Goal: Complete application form: Complete application form

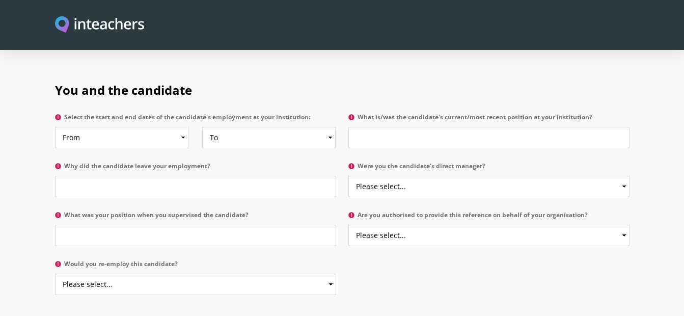
scroll to position [499, 0]
drag, startPoint x: 0, startPoint y: 0, endPoint x: 129, endPoint y: 189, distance: 229.3
click at [129, 189] on div "You and the candidate Select the start and end dates of the candidate's employm…" at bounding box center [342, 160] width 574 height 189
click at [105, 175] on input "Why did the candidate leave your employment?" at bounding box center [195, 185] width 281 height 21
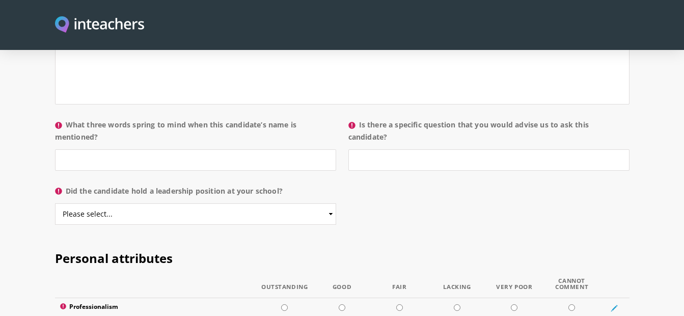
scroll to position [1034, 0]
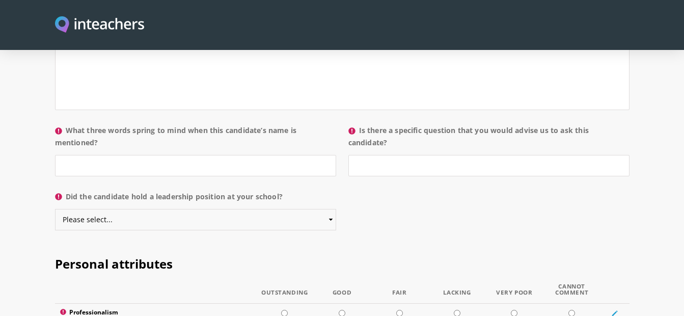
click at [120, 209] on select "Please select... Yes No" at bounding box center [195, 219] width 281 height 21
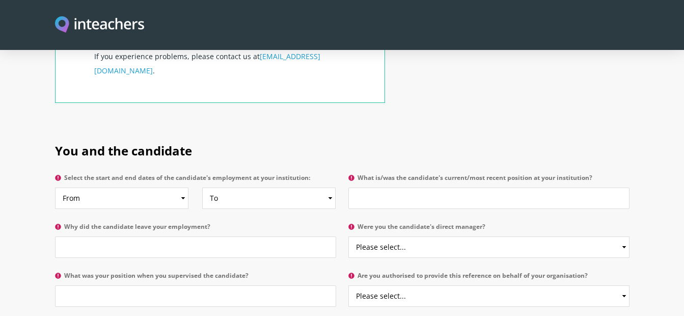
scroll to position [434, 0]
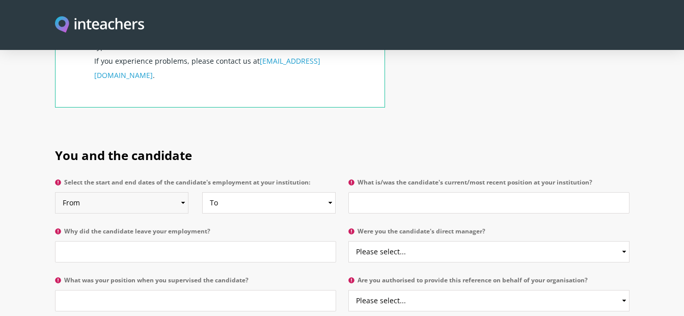
click at [120, 192] on select "From 2025 2024 2023 2022 2021 2020 2019 2018 2017 2016 2015 2014 2013 2012 2011…" at bounding box center [121, 202] width 133 height 21
select select "2008"
click at [55, 192] on select "From 2025 2024 2023 2022 2021 2020 2019 2018 2017 2016 2015 2014 2013 2012 2011…" at bounding box center [121, 202] width 133 height 21
click at [235, 192] on select "To Currently 2025 2024 2023 2022 2021 2020 2019 2018 2017 2016 2015 2014 2013 2…" at bounding box center [268, 202] width 133 height 21
select select
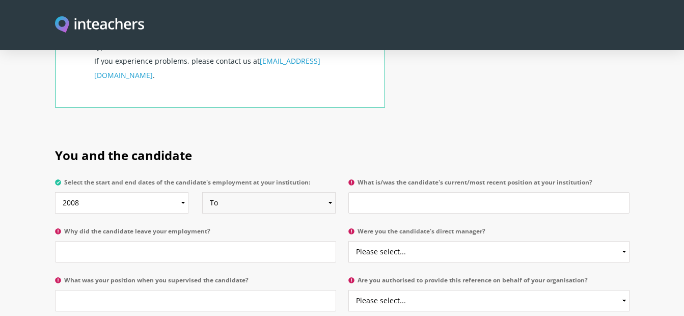
click at [202, 192] on select "To Currently 2025 2024 2023 2022 2021 2020 2019 2018 2017 2016 2015 2014 2013 2…" at bounding box center [268, 202] width 133 height 21
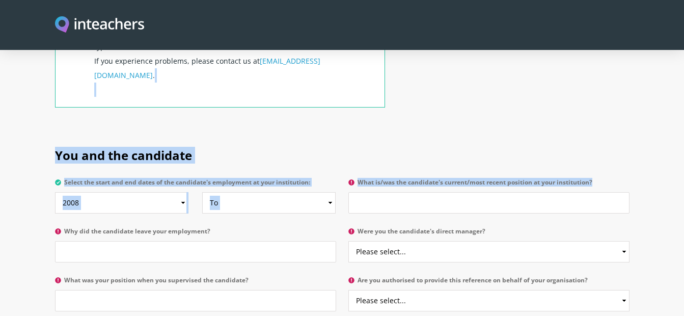
drag, startPoint x: 358, startPoint y: 80, endPoint x: 378, endPoint y: 170, distance: 91.8
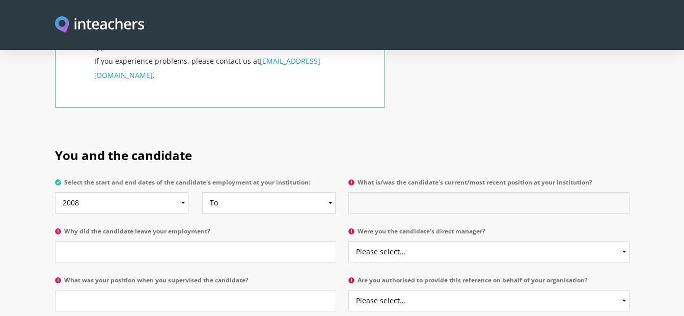
click at [377, 192] on input "What is/was the candidate's current/most recent position at your institution?" at bounding box center [488, 202] width 281 height 21
type input "S"
type input "English Middle School Subject Teacher"
click at [183, 241] on input "Why did the candidate leave your employment?" at bounding box center [195, 251] width 281 height 21
type input "She is still employed"
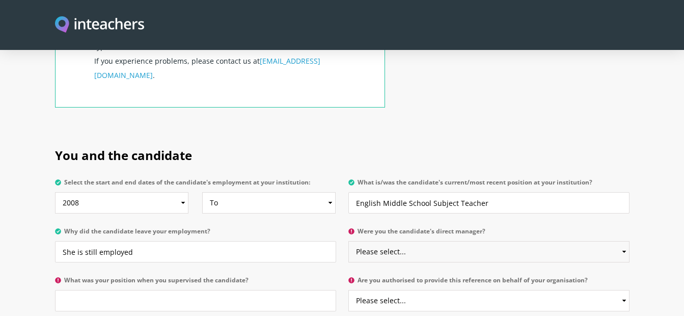
click at [393, 241] on select "Please select... Yes No" at bounding box center [488, 251] width 281 height 21
select select "Yes"
click at [348, 241] on select "Please select... Yes No" at bounding box center [488, 251] width 281 height 21
click at [192, 276] on label "What was your position when you supervised the candidate?" at bounding box center [195, 282] width 281 height 13
click at [192, 290] on input "What was your position when you supervised the candidate?" at bounding box center [195, 300] width 281 height 21
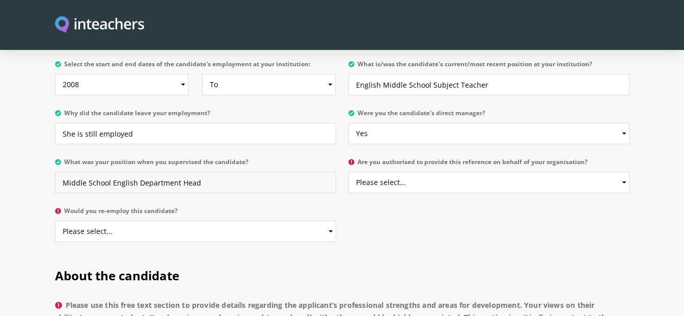
scroll to position [556, 0]
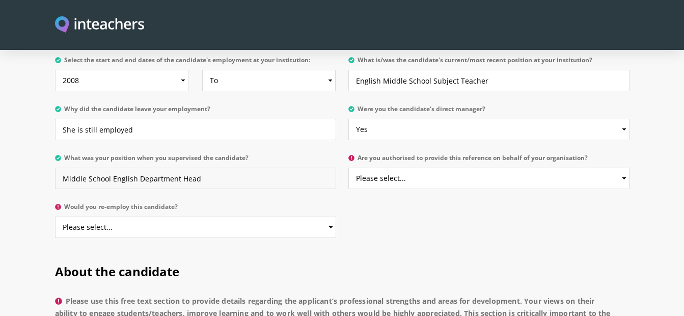
type input "Middle School English Department Head"
click at [401, 168] on select "Please select... Yes No" at bounding box center [488, 178] width 281 height 21
select select "Yes"
click at [348, 168] on select "Please select... Yes No" at bounding box center [488, 178] width 281 height 21
click at [170, 216] on select "Please select... Yes No" at bounding box center [195, 226] width 281 height 21
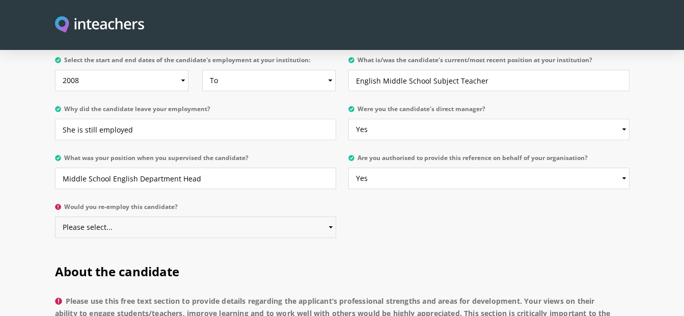
select select "Yes"
click at [55, 216] on select "Please select... Yes No" at bounding box center [195, 226] width 281 height 21
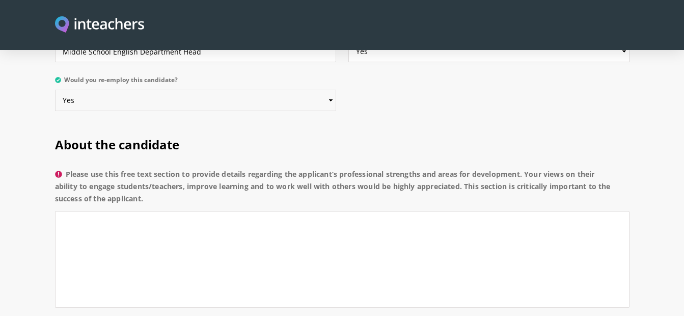
scroll to position [696, 0]
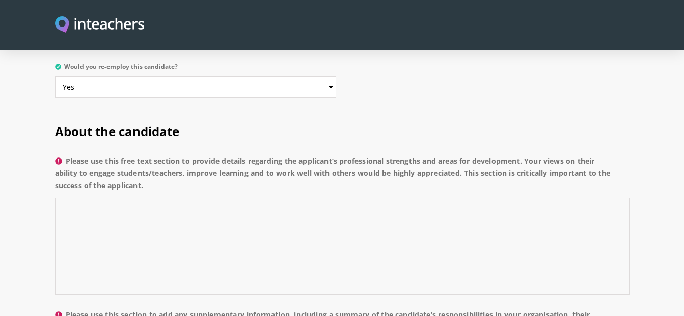
click at [247, 198] on textarea "Please use this free text section to provide details regarding the applicant’s …" at bounding box center [342, 246] width 574 height 97
type textarea "I"
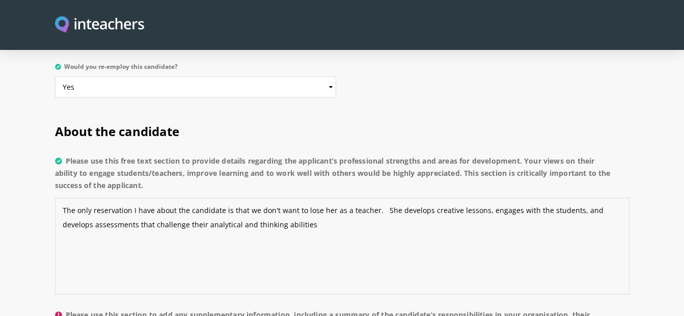
click at [233, 198] on textarea "The only reservation I have about the candidate is that we don't want to lose h…" at bounding box center [342, 246] width 574 height 97
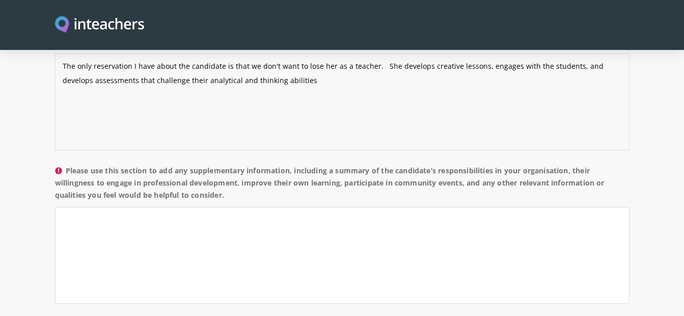
scroll to position [849, 0]
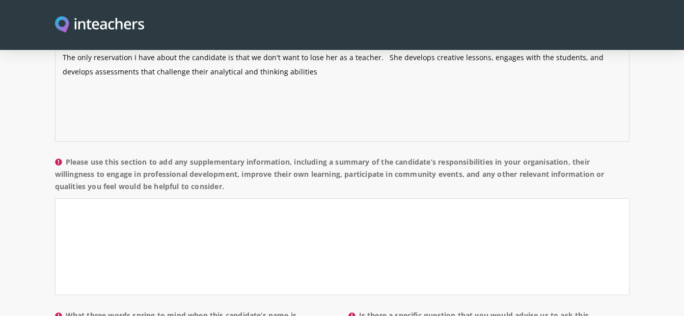
type textarea "The only reservation I have about the candidate is that we don't want to lose h…"
click at [165, 204] on textarea "Please use this section to add any supplementary information, including a summa…" at bounding box center [342, 246] width 574 height 97
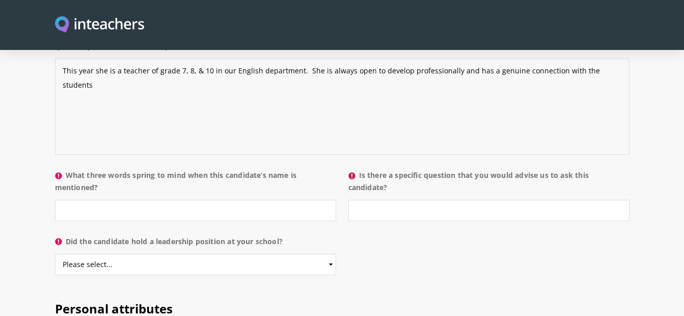
scroll to position [1006, 0]
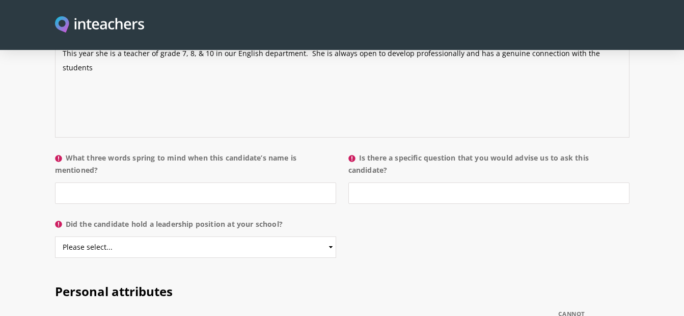
type textarea "This year she is a teacher of grade 7, 8, & 10 in our English department. She i…"
click at [95, 182] on input "What three words spring to mind when this candidate’s name is mentioned?" at bounding box center [195, 192] width 281 height 21
type input "passionate, creative, dedicated"
click at [364, 182] on input "Is there a specific question that you would advise us to ask this candidate?" at bounding box center [488, 192] width 281 height 21
type input "H"
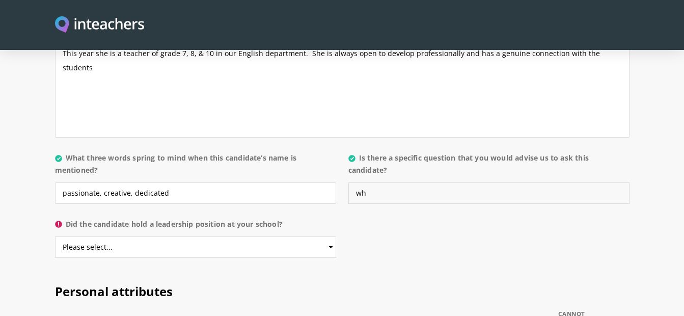
type input "w"
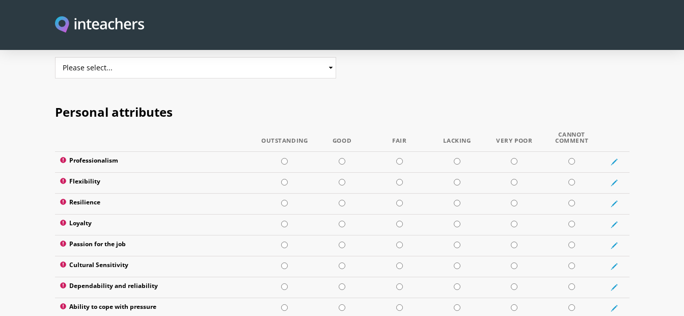
scroll to position [1181, 0]
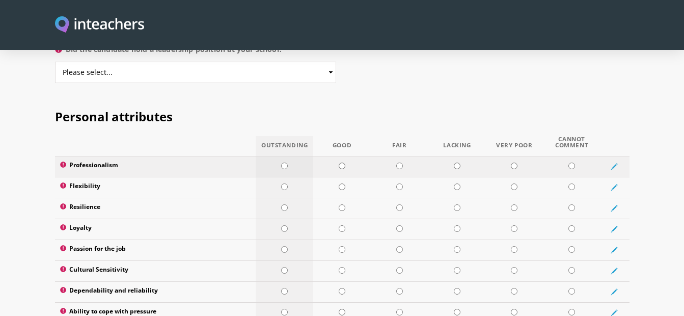
type input "What position would you feel the most fulfilled in?"
click at [285, 162] on input "radio" at bounding box center [284, 165] width 7 height 7
radio input "true"
click at [285, 225] on input "radio" at bounding box center [284, 228] width 7 height 7
radio input "true"
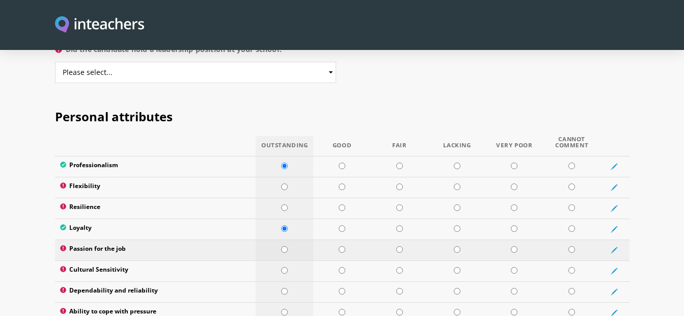
click at [285, 246] on input "radio" at bounding box center [284, 249] width 7 height 7
radio input "true"
click at [284, 267] on input "radio" at bounding box center [284, 270] width 7 height 7
radio input "true"
click at [284, 288] on input "radio" at bounding box center [284, 291] width 7 height 7
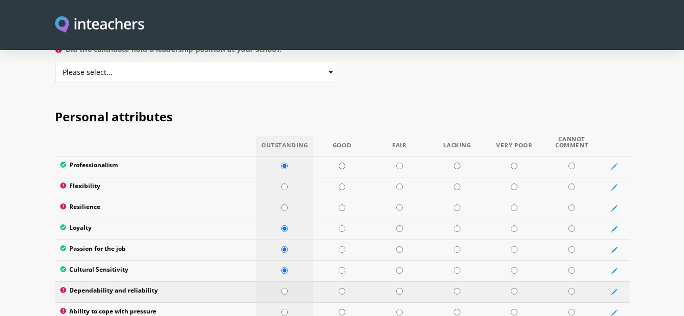
radio input "true"
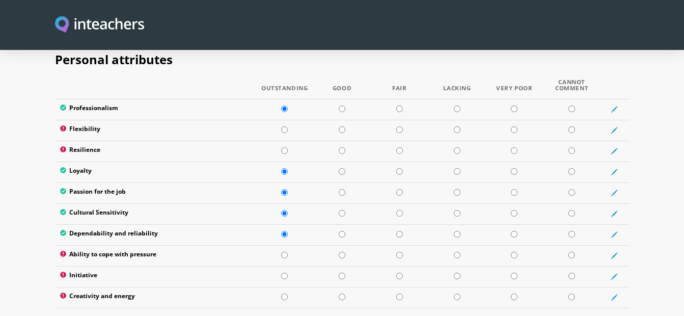
scroll to position [1225, 0]
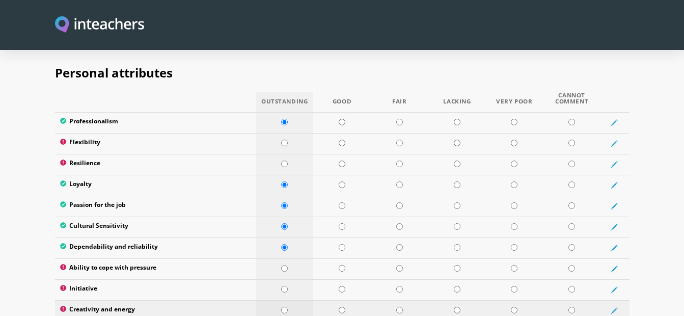
click at [283, 307] on input "radio" at bounding box center [284, 310] width 7 height 7
radio input "true"
click at [339, 286] on input "radio" at bounding box center [342, 289] width 7 height 7
radio input "true"
click at [284, 140] on input "radio" at bounding box center [284, 143] width 7 height 7
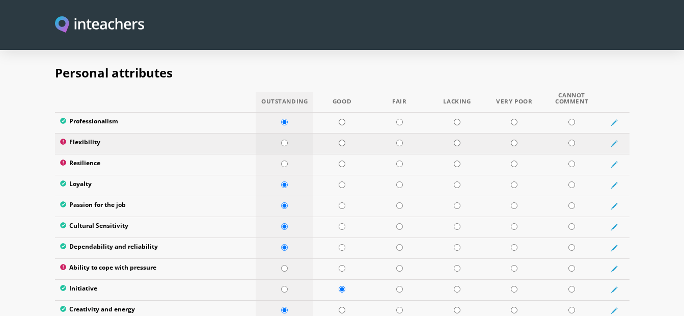
radio input "true"
click at [341, 160] on input "radio" at bounding box center [342, 163] width 7 height 7
radio input "true"
click at [284, 286] on input "radio" at bounding box center [284, 289] width 7 height 7
radio input "true"
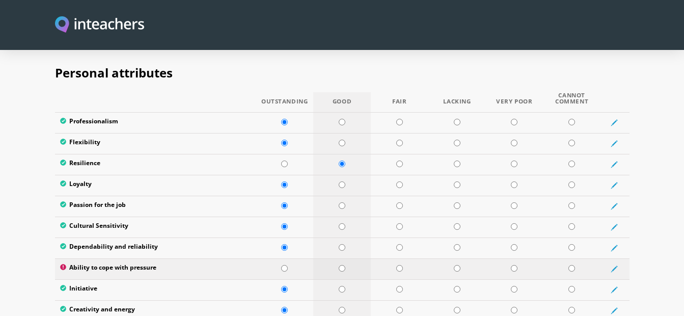
click at [343, 265] on input "radio" at bounding box center [342, 268] width 7 height 7
radio input "true"
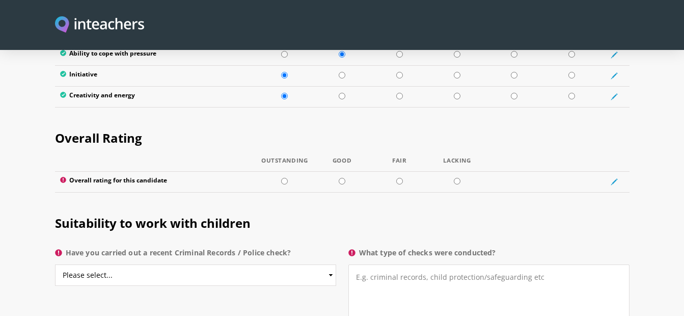
scroll to position [1443, 0]
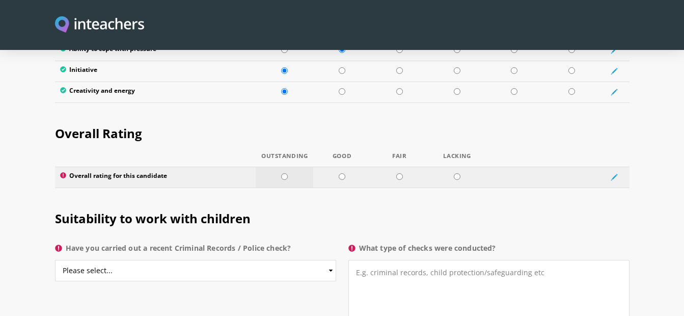
click at [284, 173] on input "radio" at bounding box center [284, 176] width 7 height 7
radio input "true"
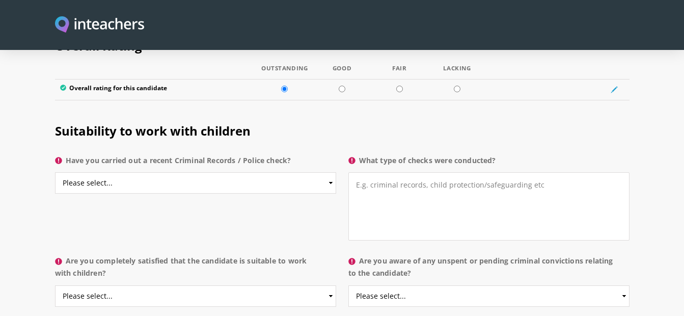
scroll to position [1535, 0]
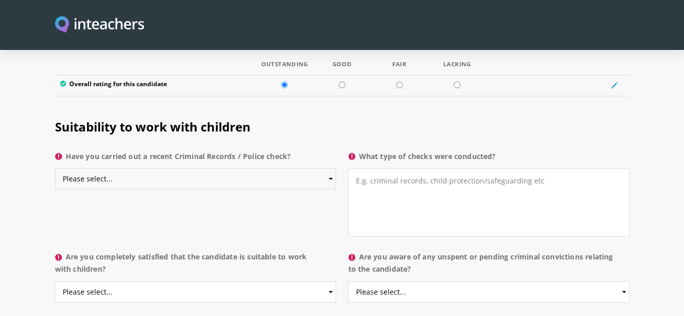
click at [221, 168] on select "Please select... Yes No Do not know" at bounding box center [195, 178] width 281 height 21
select select "Do not know"
click at [55, 168] on select "Please select... Yes No Do not know" at bounding box center [195, 178] width 281 height 21
click at [401, 168] on textarea "What type of checks were conducted?" at bounding box center [488, 202] width 281 height 68
type textarea "Don't know"
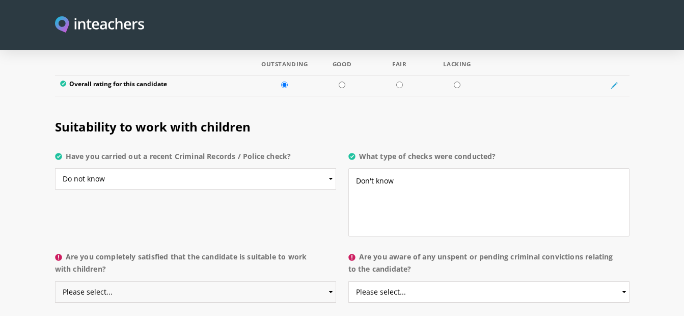
click at [330, 281] on select "Please select... Yes No Do not know" at bounding box center [195, 291] width 281 height 21
select select "Yes"
click at [55, 281] on select "Please select... Yes No Do not know" at bounding box center [195, 291] width 281 height 21
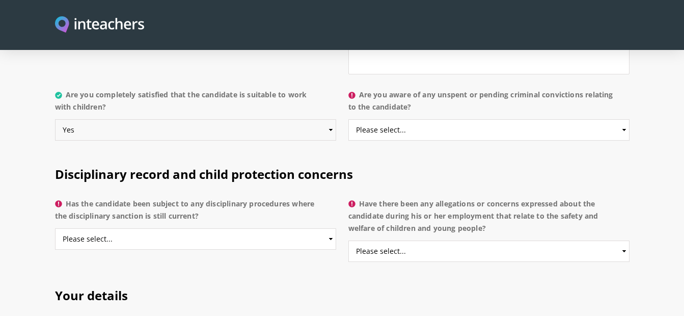
scroll to position [1675, 0]
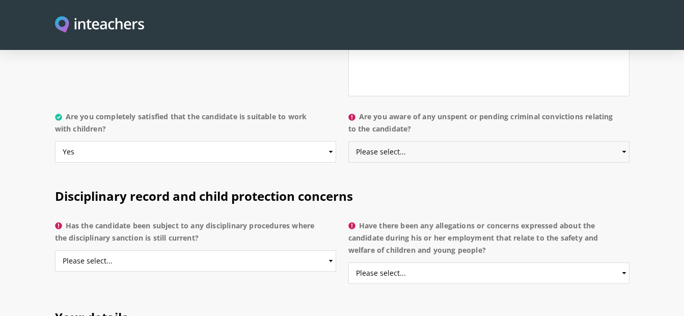
click at [624, 141] on select "Please select... Yes No Do not know" at bounding box center [488, 151] width 281 height 21
select select "No"
click at [348, 141] on select "Please select... Yes No Do not know" at bounding box center [488, 151] width 281 height 21
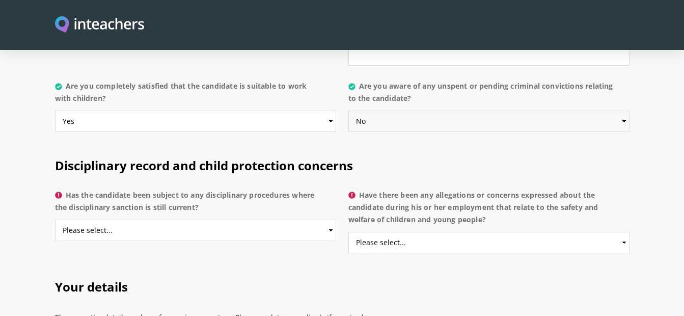
scroll to position [1714, 0]
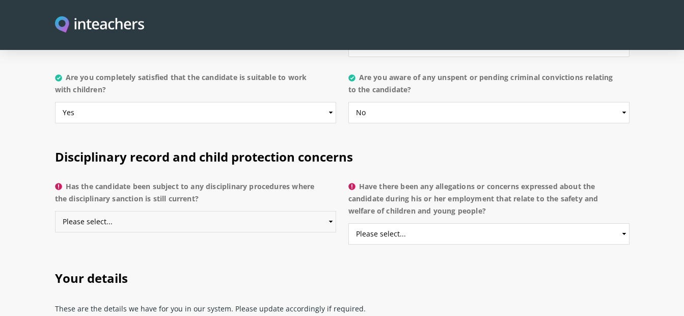
click at [329, 211] on select "Please select... Yes No Do not know" at bounding box center [195, 221] width 281 height 21
select select "No"
click at [55, 211] on select "Please select... Yes No Do not know" at bounding box center [195, 221] width 281 height 21
click at [624, 223] on select "Please select... Yes No Do not know" at bounding box center [488, 233] width 281 height 21
select select "No"
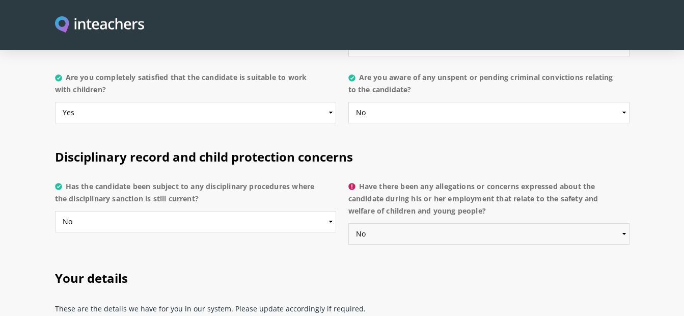
click at [348, 223] on select "Please select... Yes No Do not know" at bounding box center [488, 233] width 281 height 21
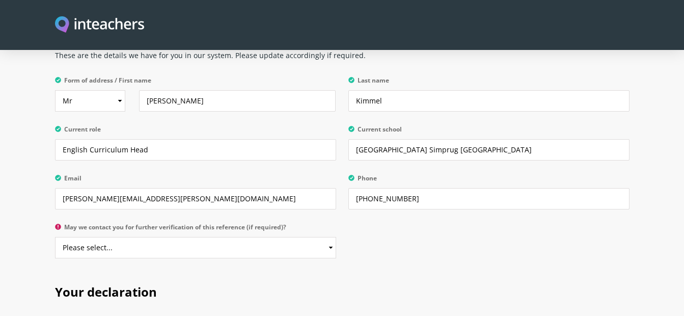
scroll to position [1976, 0]
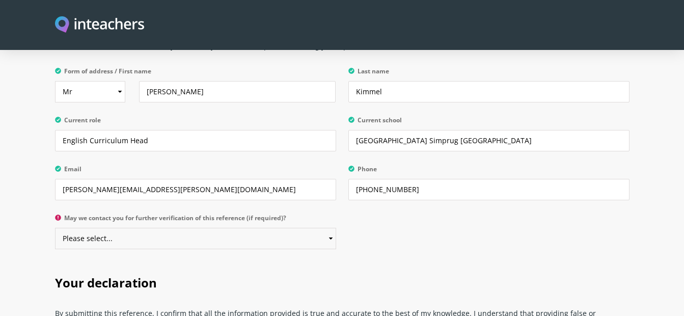
click at [329, 228] on select "Please select... Yes No" at bounding box center [195, 238] width 281 height 21
select select "Yes"
click at [55, 228] on select "Please select... Yes No" at bounding box center [195, 238] width 281 height 21
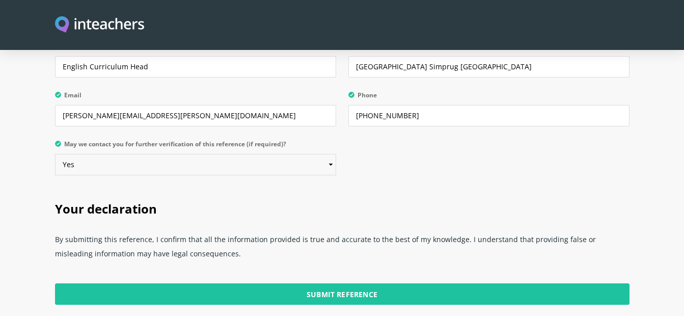
scroll to position [2068, 0]
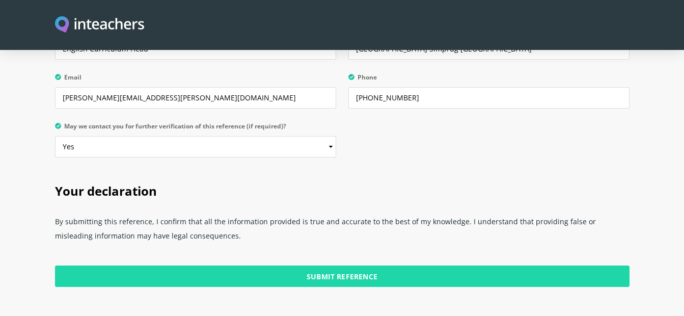
click at [422, 265] on input "Submit Reference" at bounding box center [342, 275] width 574 height 21
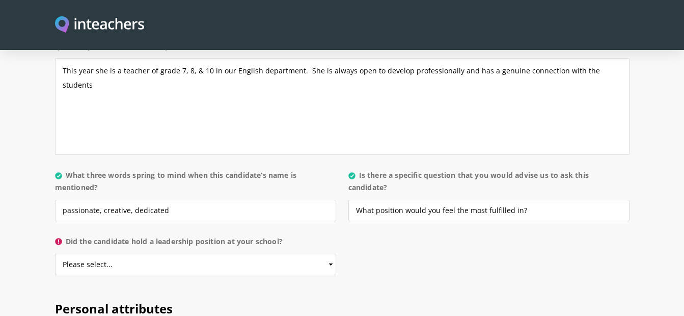
scroll to position [997, 0]
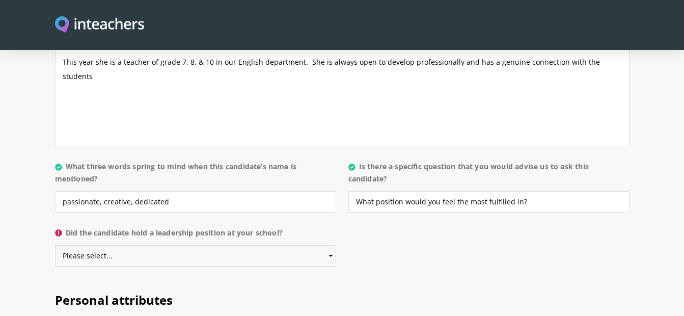
click at [331, 245] on select "Please select... Yes No" at bounding box center [195, 255] width 281 height 21
click at [55, 245] on select "Please select... Yes No" at bounding box center [195, 255] width 281 height 21
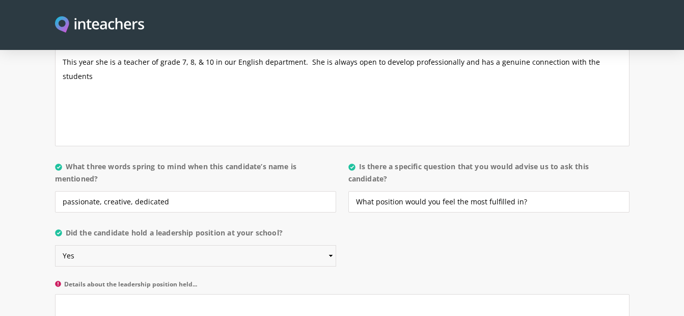
click at [333, 245] on select "Please select... Yes No" at bounding box center [195, 255] width 281 height 21
select select "No"
click at [55, 245] on select "Please select... Yes No" at bounding box center [195, 255] width 281 height 21
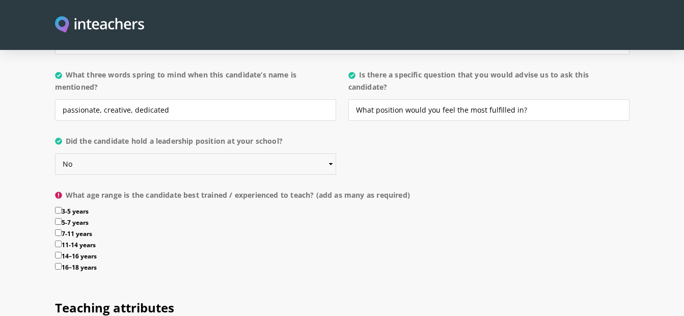
scroll to position [1094, 0]
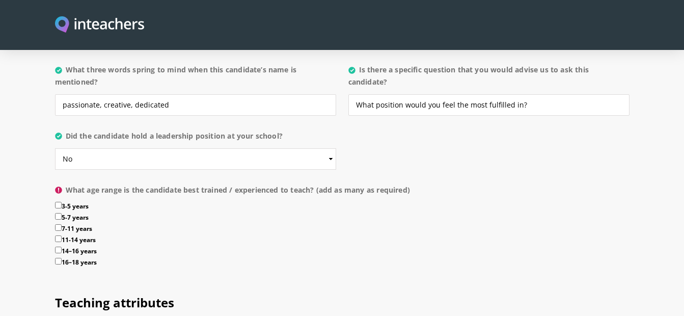
click at [57, 235] on input "11-14 years" at bounding box center [58, 238] width 7 height 7
checkbox input "true"
click at [58, 246] on input "14–16 years" at bounding box center [58, 249] width 7 height 7
checkbox input "true"
click at [58, 258] on input "16–18 years" at bounding box center [58, 261] width 7 height 7
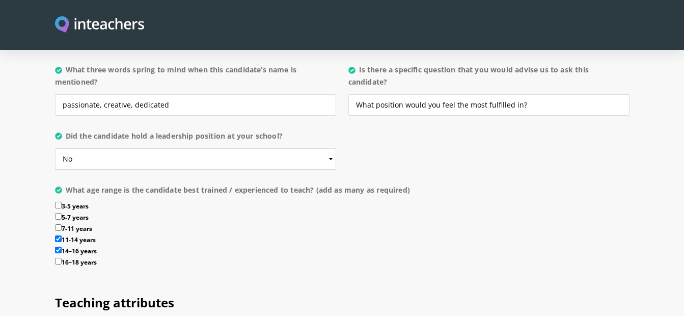
checkbox input "true"
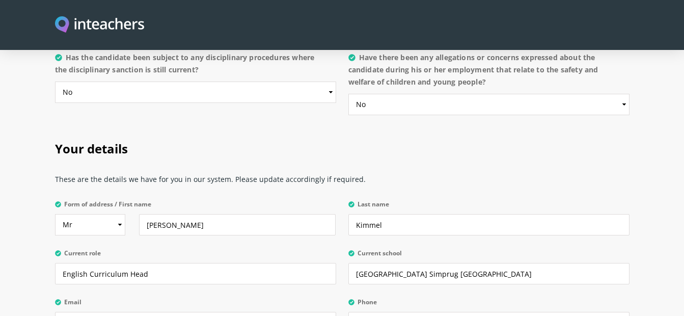
scroll to position [2613, 0]
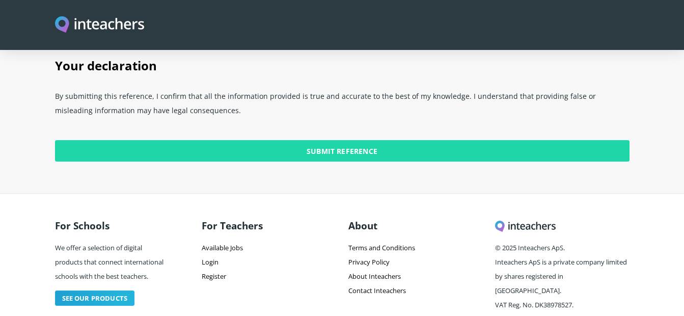
click at [341, 140] on input "Submit Reference" at bounding box center [342, 150] width 574 height 21
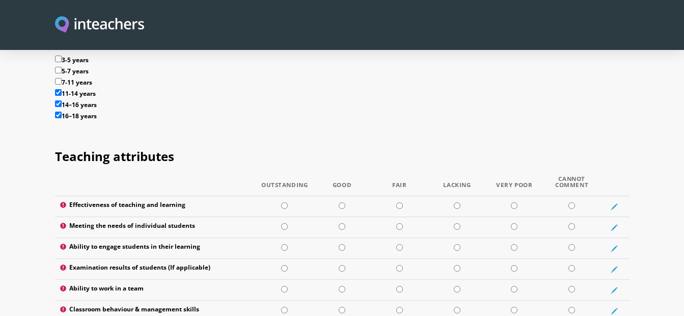
scroll to position [1235, 0]
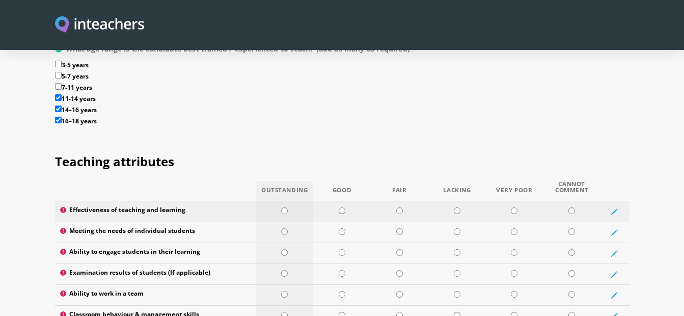
click at [282, 207] on input "radio" at bounding box center [284, 210] width 7 height 7
radio input "true"
click at [283, 228] on input "radio" at bounding box center [284, 231] width 7 height 7
radio input "true"
click at [283, 249] on input "radio" at bounding box center [284, 252] width 7 height 7
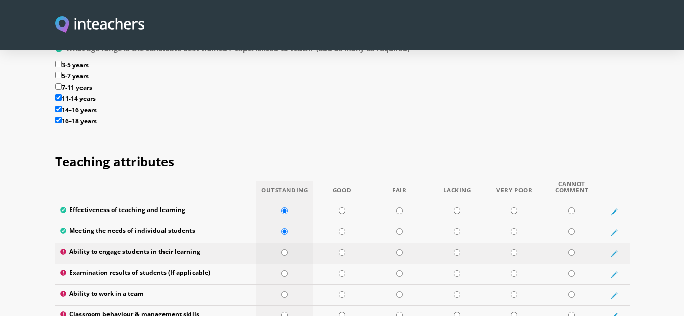
radio input "true"
click at [283, 270] on input "radio" at bounding box center [284, 273] width 7 height 7
radio input "true"
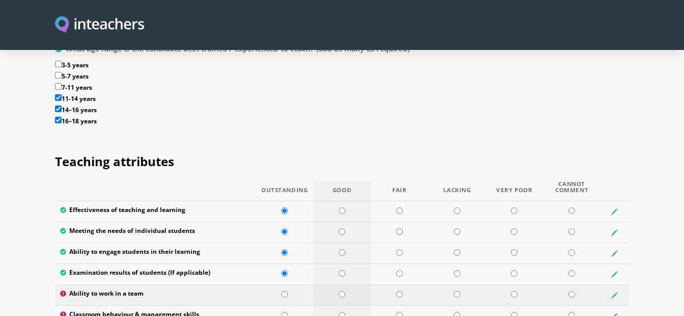
click at [345, 291] on input "radio" at bounding box center [342, 294] width 7 height 7
radio input "true"
click at [287, 312] on input "radio" at bounding box center [284, 315] width 7 height 7
radio input "true"
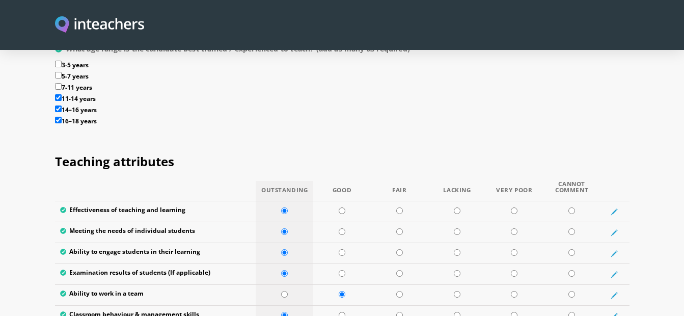
radio input "true"
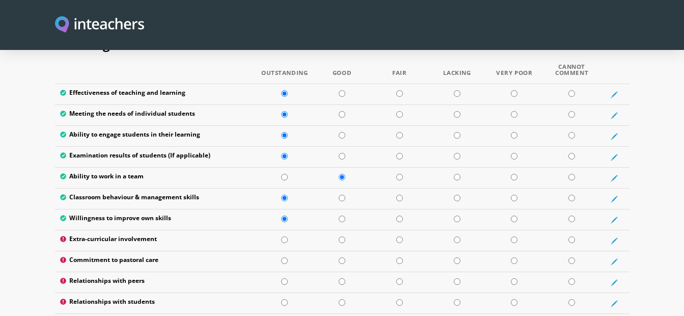
scroll to position [1357, 0]
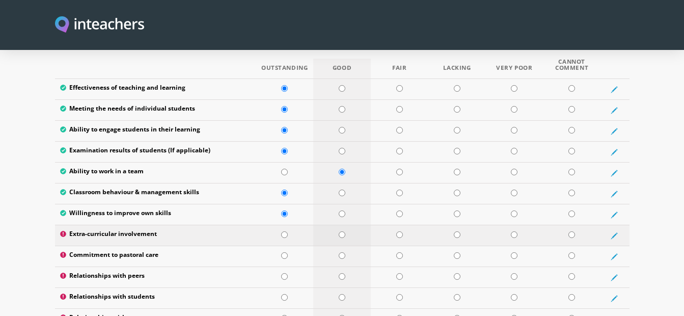
click at [345, 225] on td at bounding box center [342, 235] width 58 height 21
radio input "true"
click at [284, 246] on td at bounding box center [285, 256] width 58 height 21
radio input "true"
click at [341, 273] on input "radio" at bounding box center [342, 276] width 7 height 7
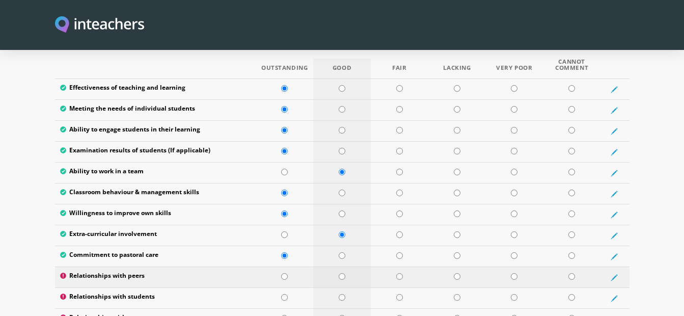
radio input "true"
click at [284, 294] on input "radio" at bounding box center [284, 297] width 7 height 7
radio input "true"
click at [284, 315] on input "radio" at bounding box center [284, 318] width 7 height 7
radio input "true"
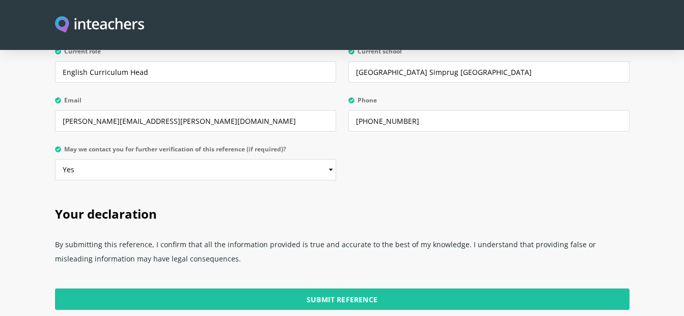
scroll to position [2613, 0]
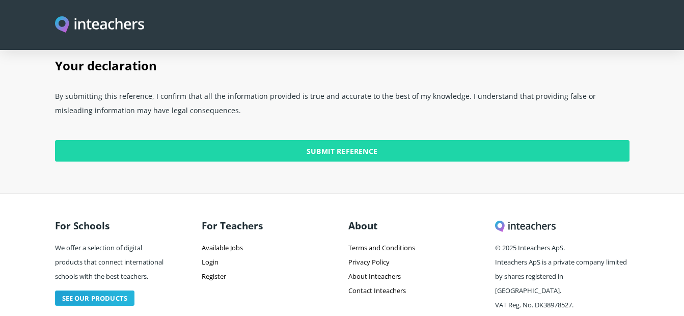
click at [343, 140] on input "Submit Reference" at bounding box center [342, 150] width 574 height 21
